Goal: Find specific page/section

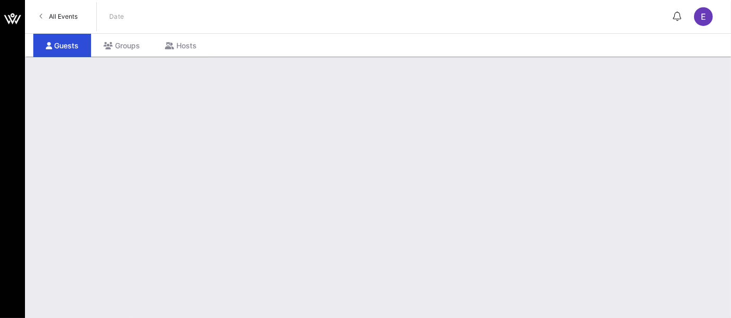
click at [62, 17] on span "All Events" at bounding box center [63, 16] width 29 height 8
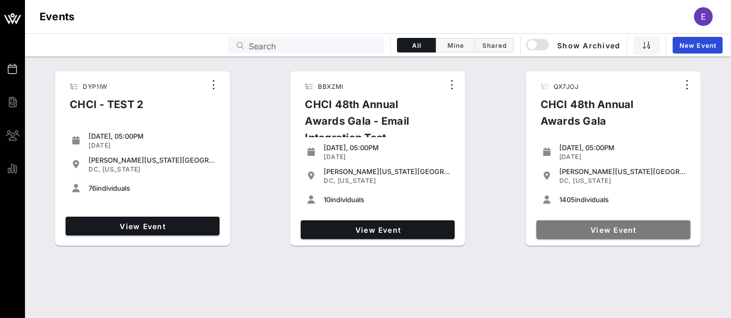
click at [589, 234] on link "View Event" at bounding box center [613, 229] width 154 height 19
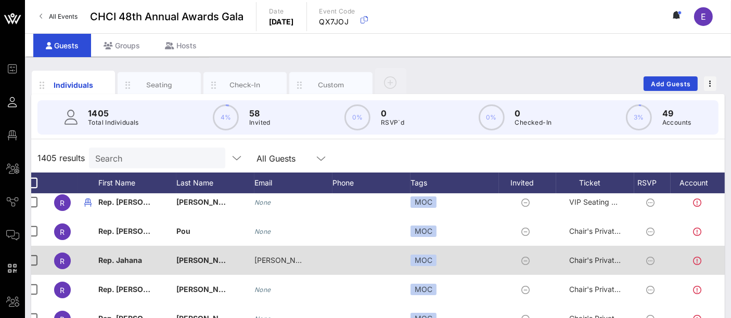
scroll to position [0, 12]
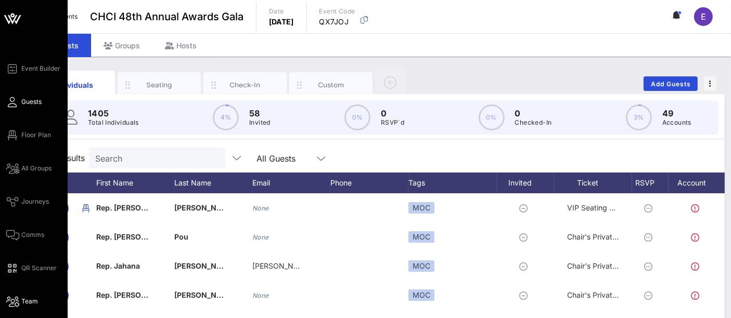
click at [27, 304] on span "Team" at bounding box center [29, 301] width 17 height 9
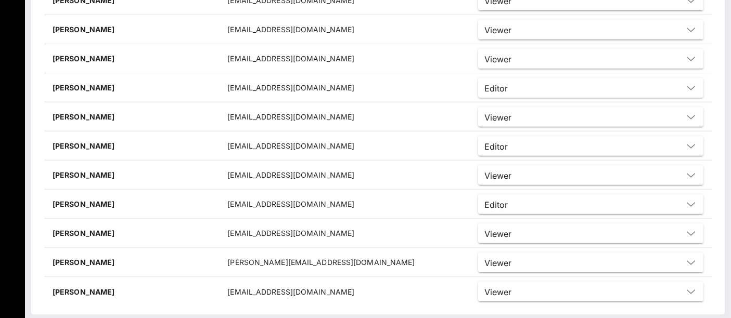
scroll to position [401, 0]
